Goal: Information Seeking & Learning: Learn about a topic

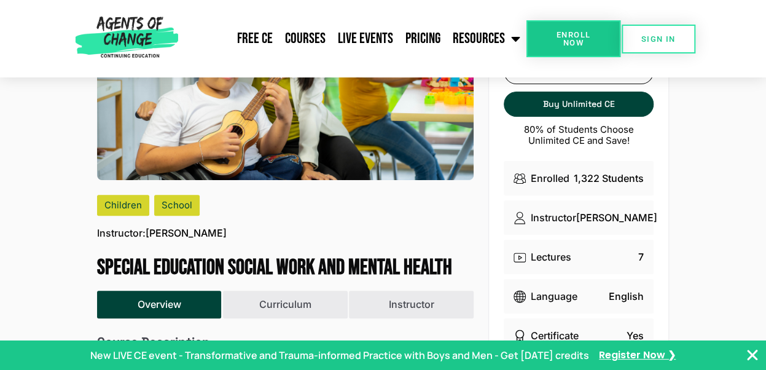
scroll to position [246, 0]
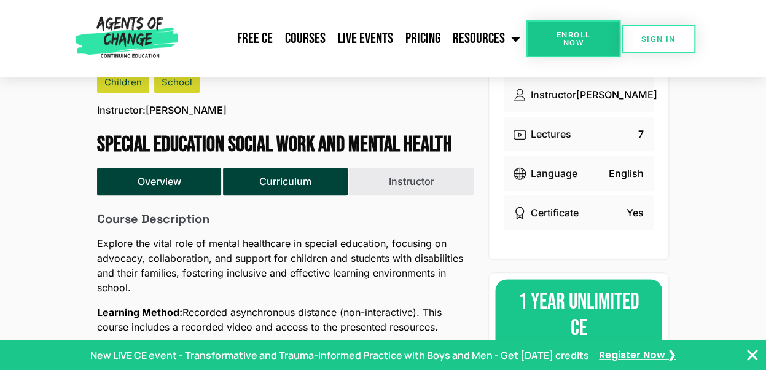
click at [268, 179] on button "Curriculum" at bounding box center [285, 182] width 125 height 28
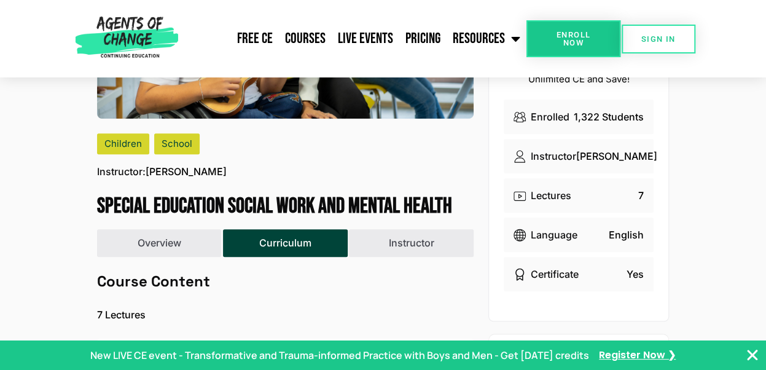
scroll to position [368, 0]
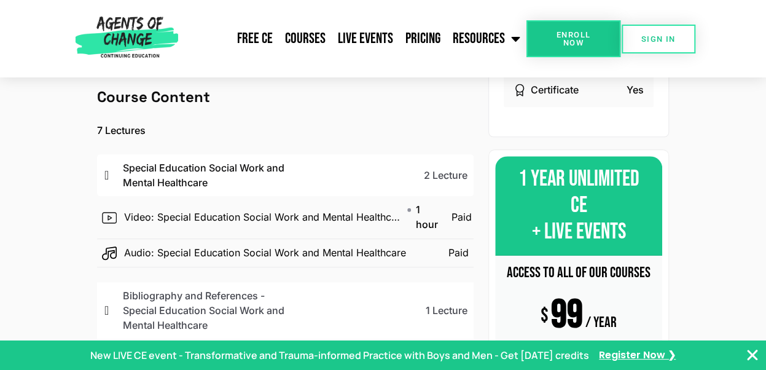
click at [131, 176] on p "Special Education Social Work and Mental Healthcare" at bounding box center [209, 174] width 172 height 29
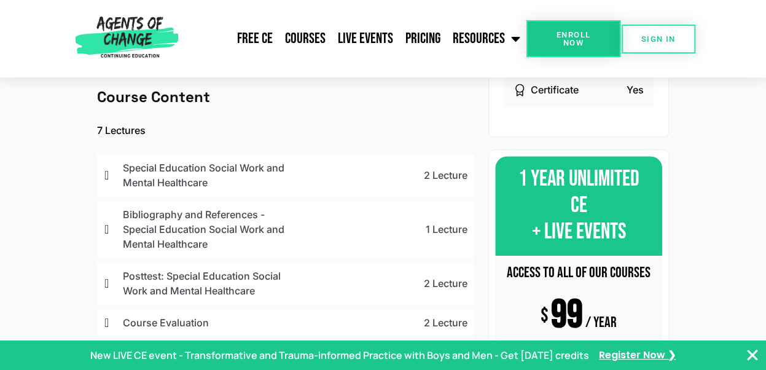
click at [156, 179] on p "Special Education Social Work and Mental Healthcare" at bounding box center [209, 174] width 172 height 29
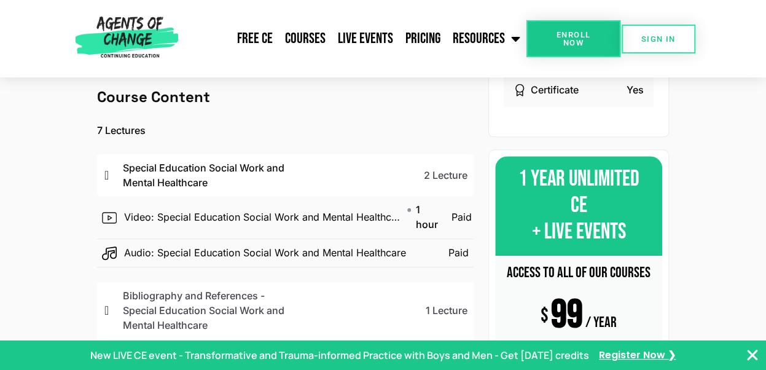
click at [368, 257] on p "Audio: Special Education Social Work and Mental Healthcare" at bounding box center [265, 252] width 282 height 15
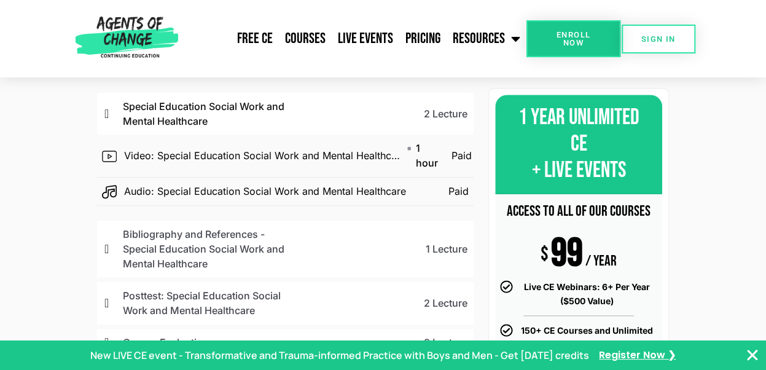
scroll to position [553, 0]
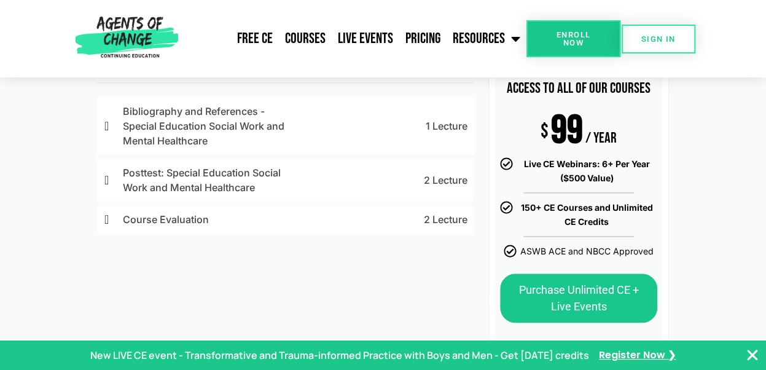
click at [194, 122] on p "Bibliography and References - Special Education Social Work and Mental Healthca…" at bounding box center [209, 126] width 172 height 44
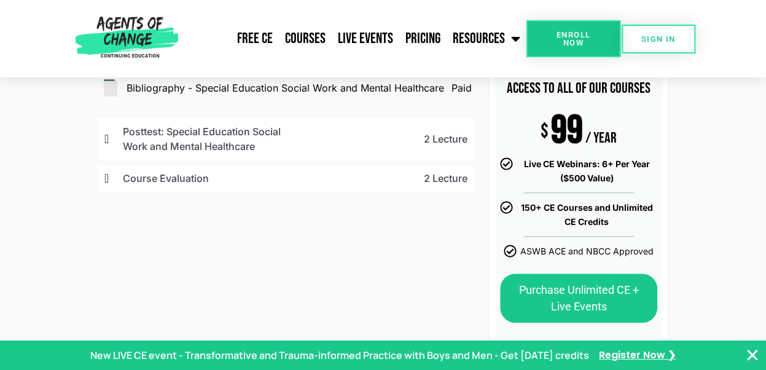
scroll to position [430, 0]
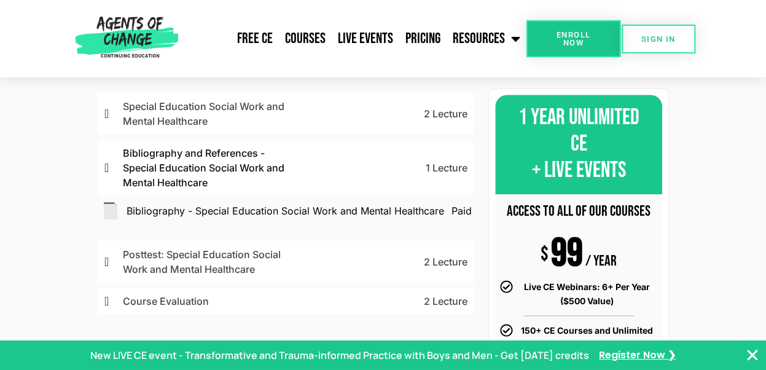
click at [207, 255] on p "Posttest: Special Education Social Work and Mental Healthcare" at bounding box center [209, 261] width 172 height 29
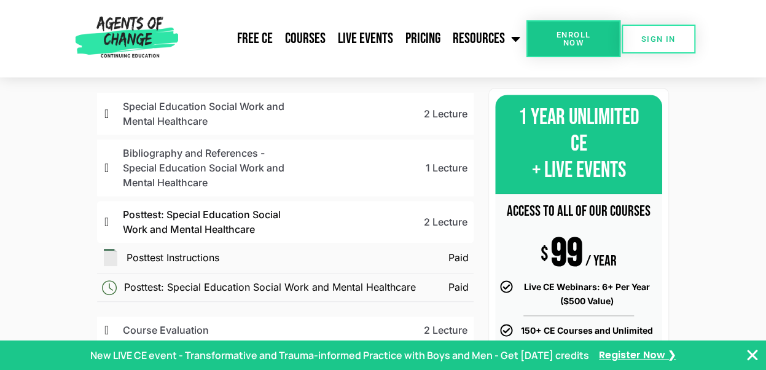
scroll to position [553, 0]
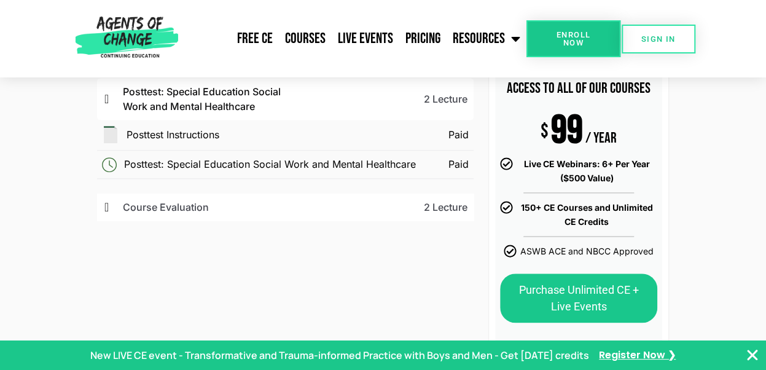
click at [168, 212] on p "Course Evaluation" at bounding box center [209, 207] width 172 height 15
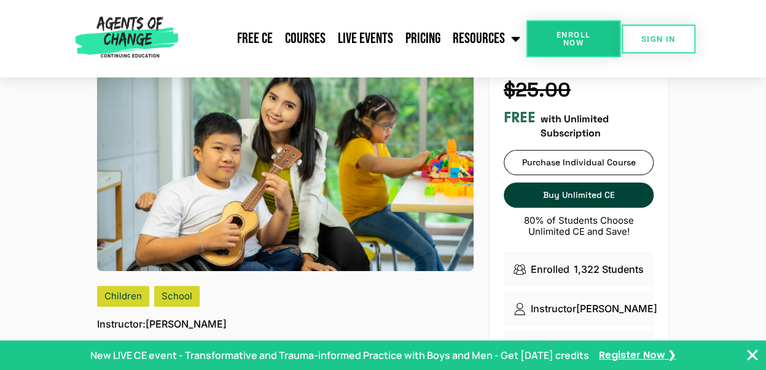
scroll to position [0, 0]
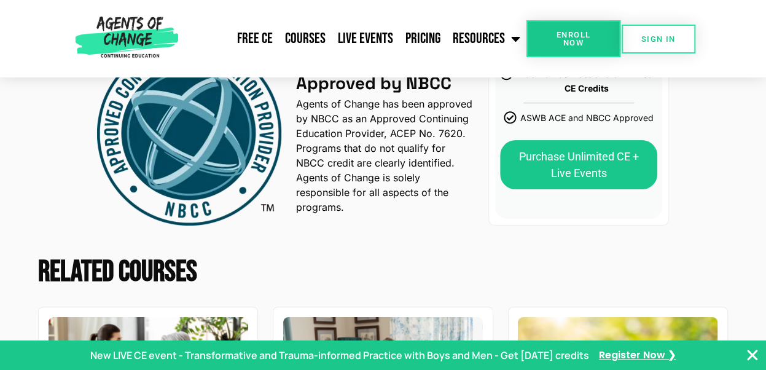
scroll to position [2702, 0]
